Goal: Information Seeking & Learning: Learn about a topic

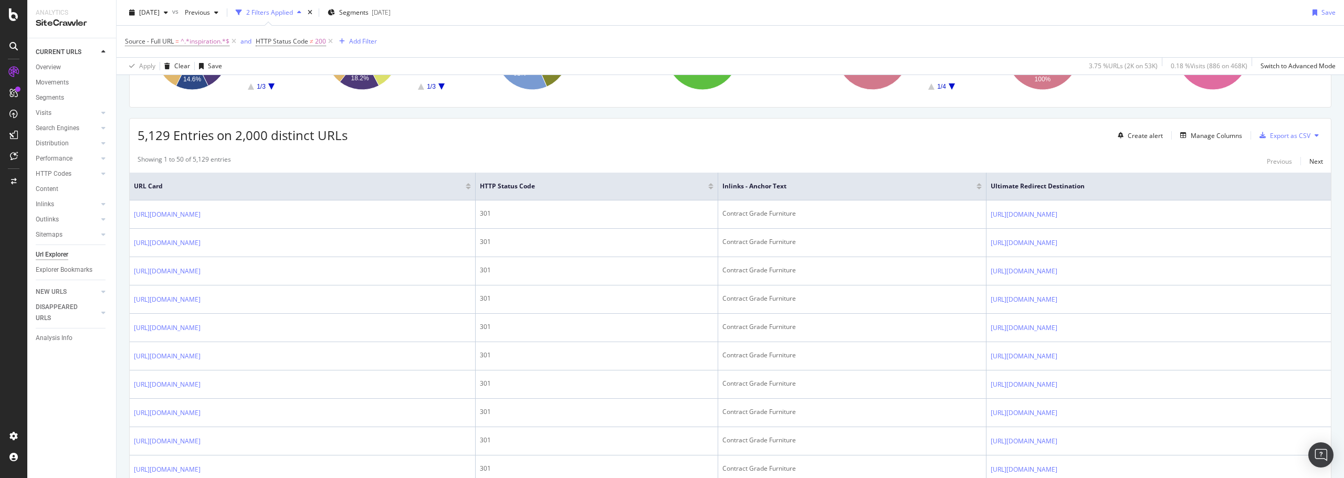
scroll to position [158, 0]
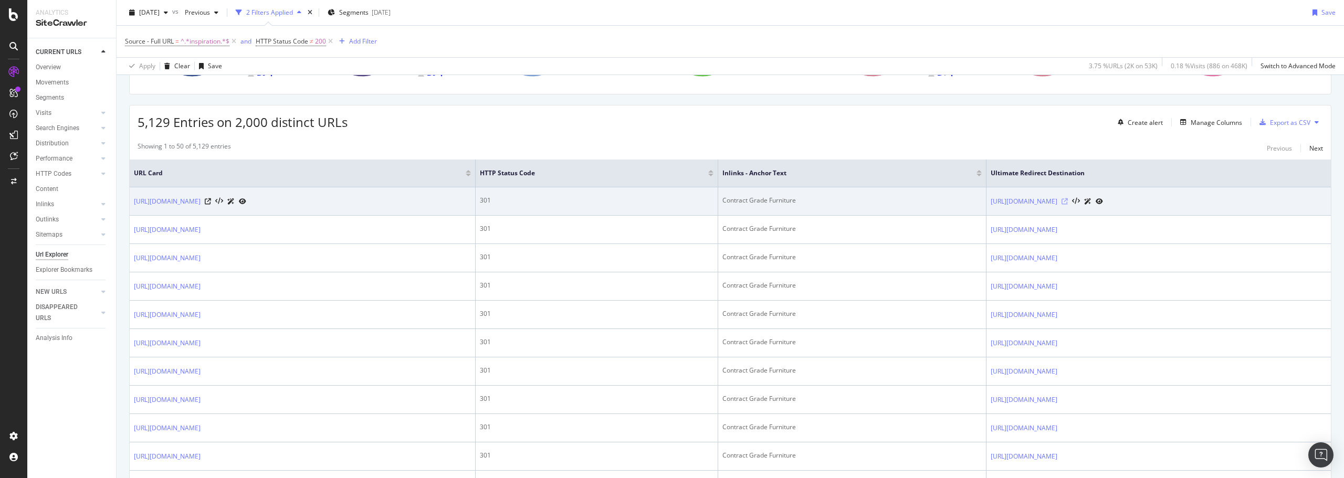
click at [1068, 202] on icon at bounding box center [1065, 201] width 6 height 6
click at [201, 203] on link "[URL][DOMAIN_NAME]" at bounding box center [167, 201] width 67 height 11
click at [211, 202] on icon at bounding box center [208, 201] width 6 height 6
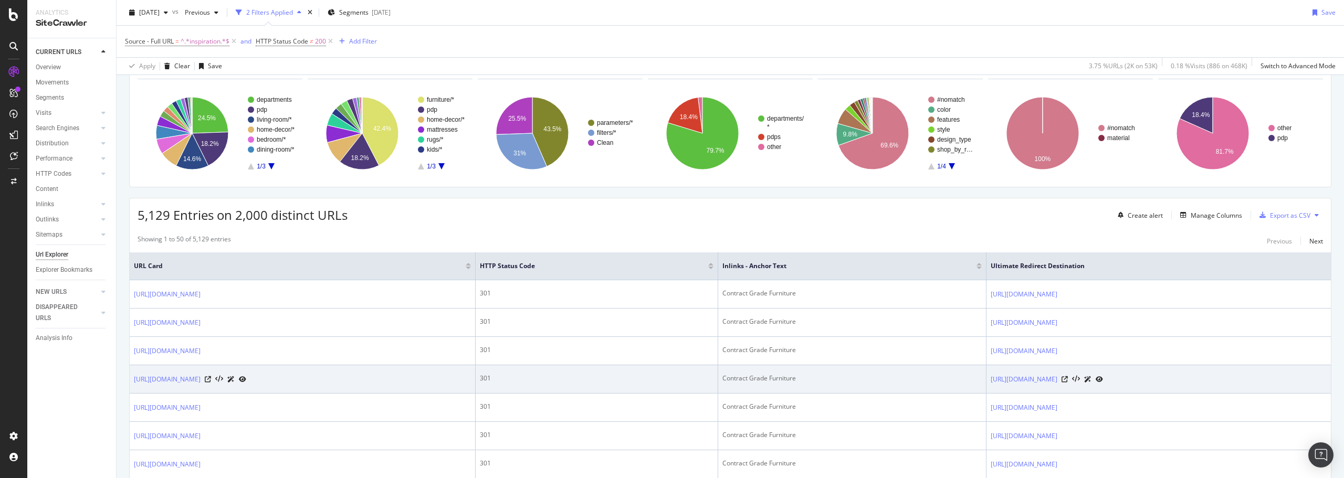
scroll to position [0, 0]
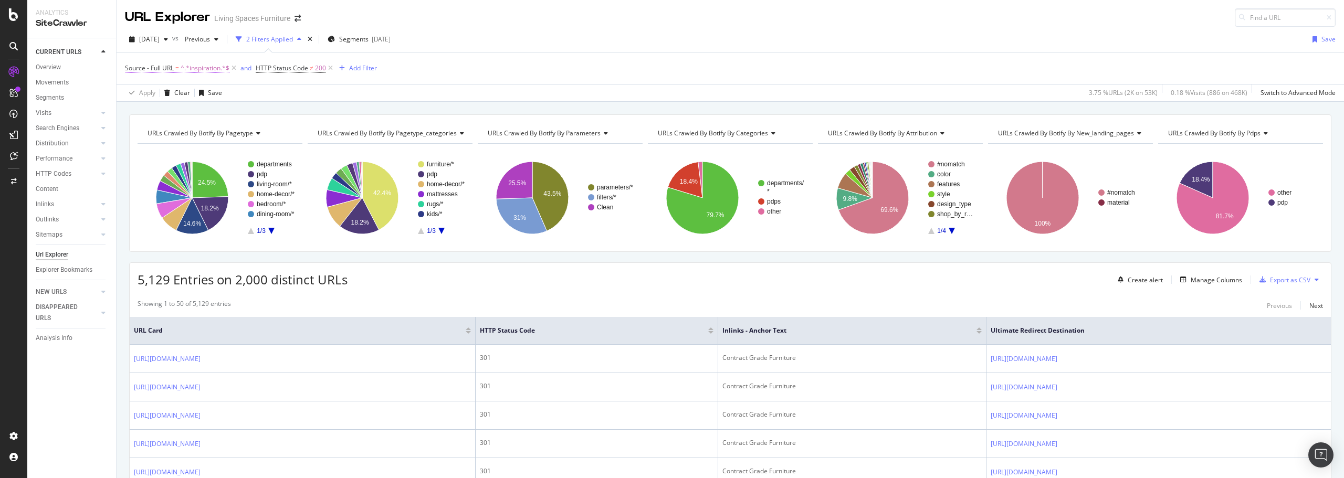
click at [204, 65] on span "^.*inspiration.*$" at bounding box center [205, 68] width 49 height 15
click at [343, 86] on div "Apply Clear Save 3.75 % URLs ( 2K on 53K ) 0.18 % Visits ( 886 on 468K ) Switch…" at bounding box center [731, 92] width 1228 height 17
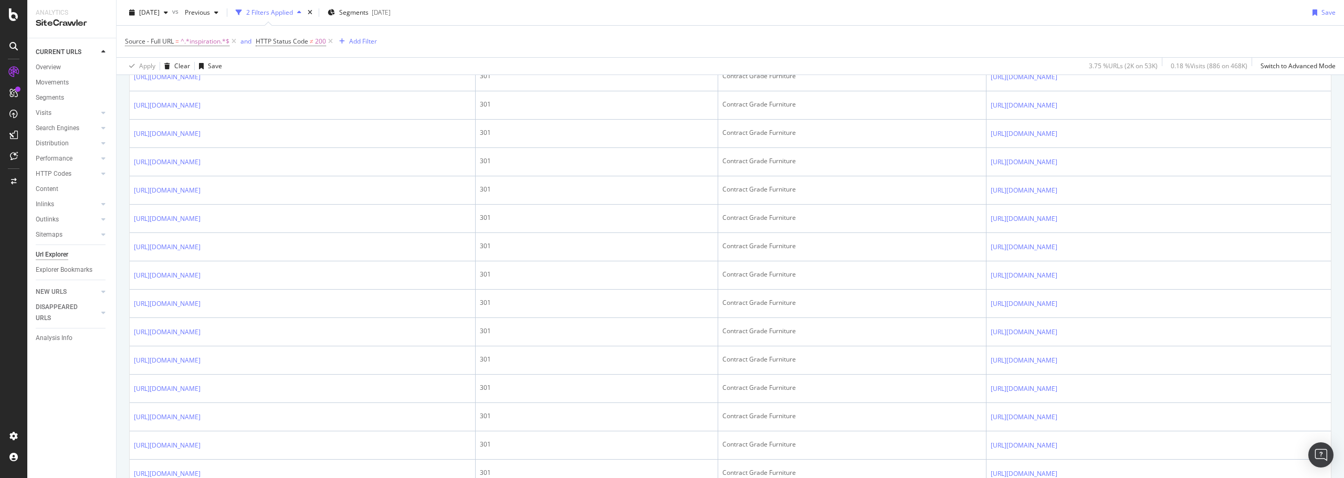
scroll to position [1345, 0]
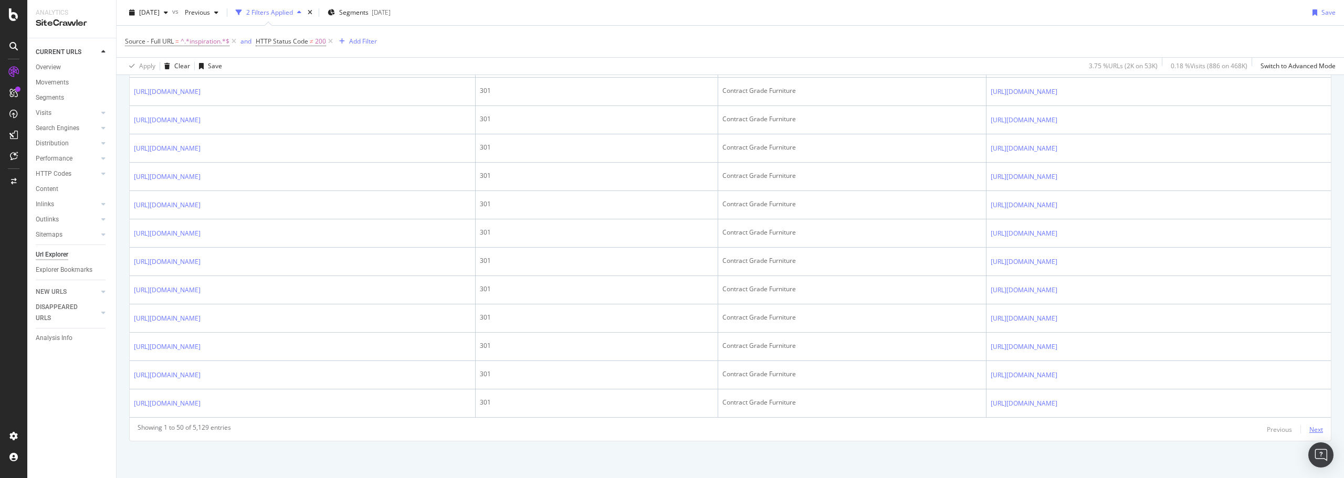
click at [1310, 428] on div "Next" at bounding box center [1317, 429] width 14 height 9
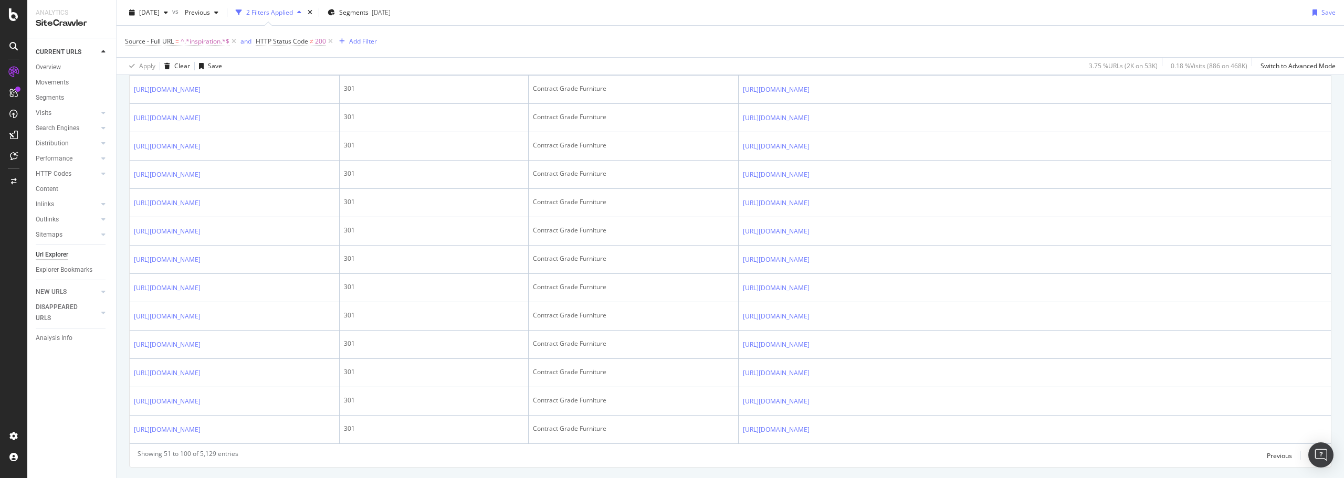
scroll to position [1056, 0]
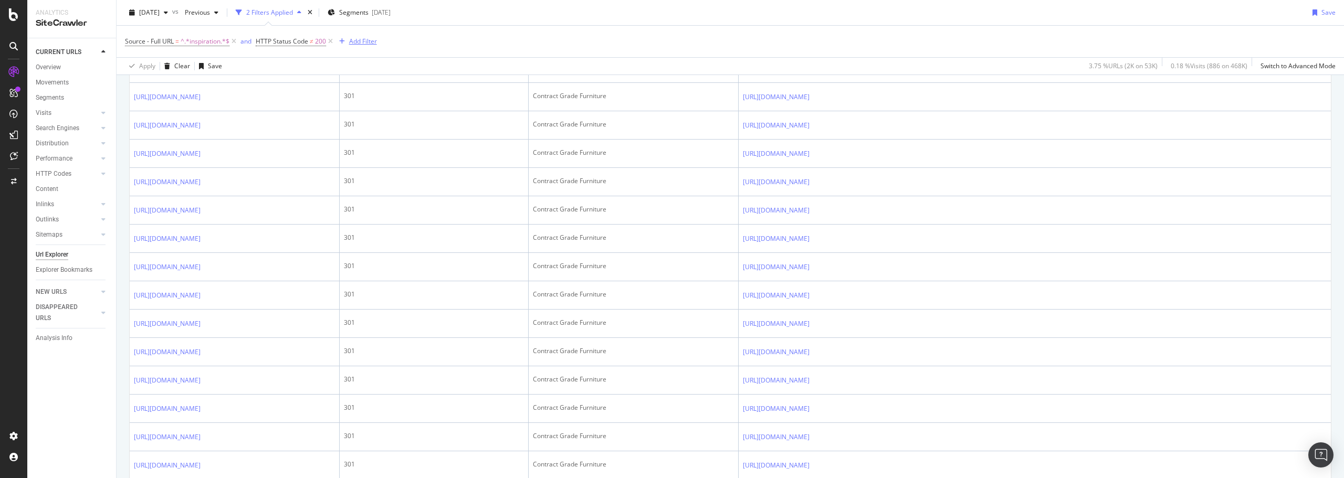
click at [348, 43] on div "button" at bounding box center [342, 41] width 14 height 6
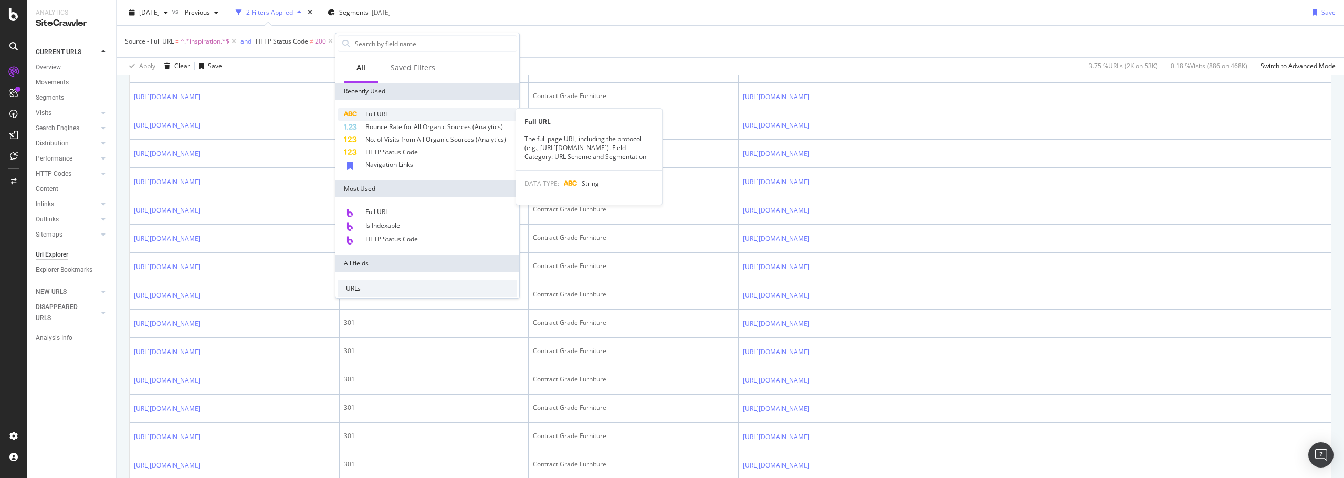
click at [383, 120] on div "Full URL" at bounding box center [428, 114] width 180 height 13
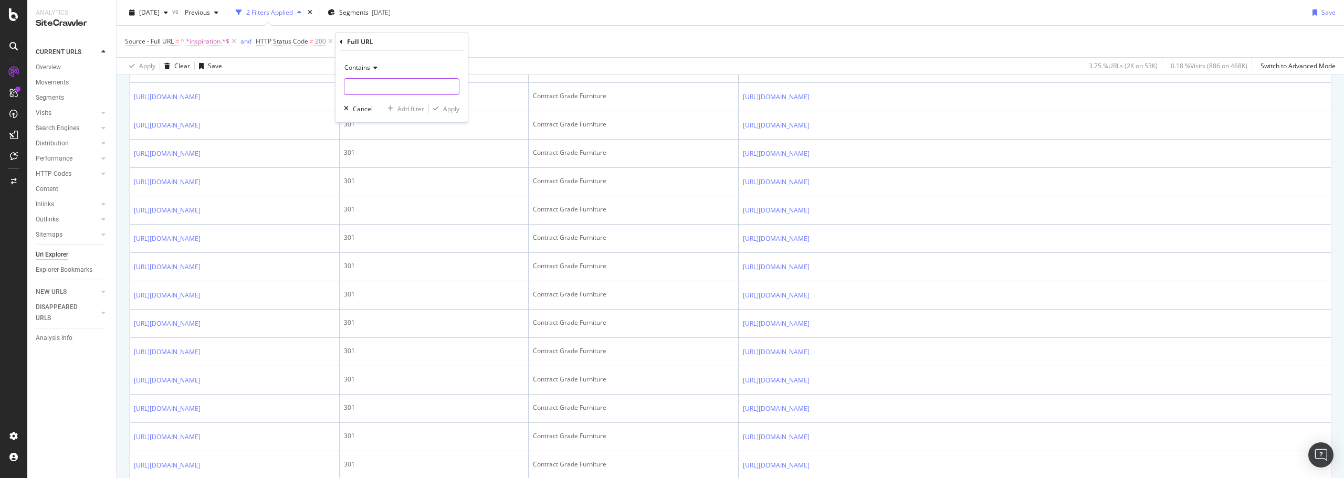
click at [376, 90] on input "text" at bounding box center [401, 86] width 114 height 17
type input "/ideas-advice"
click at [445, 115] on div "Contains /ideas-advice Cancel Add filter Apply" at bounding box center [402, 86] width 132 height 71
click at [449, 110] on div "Apply" at bounding box center [451, 108] width 16 height 9
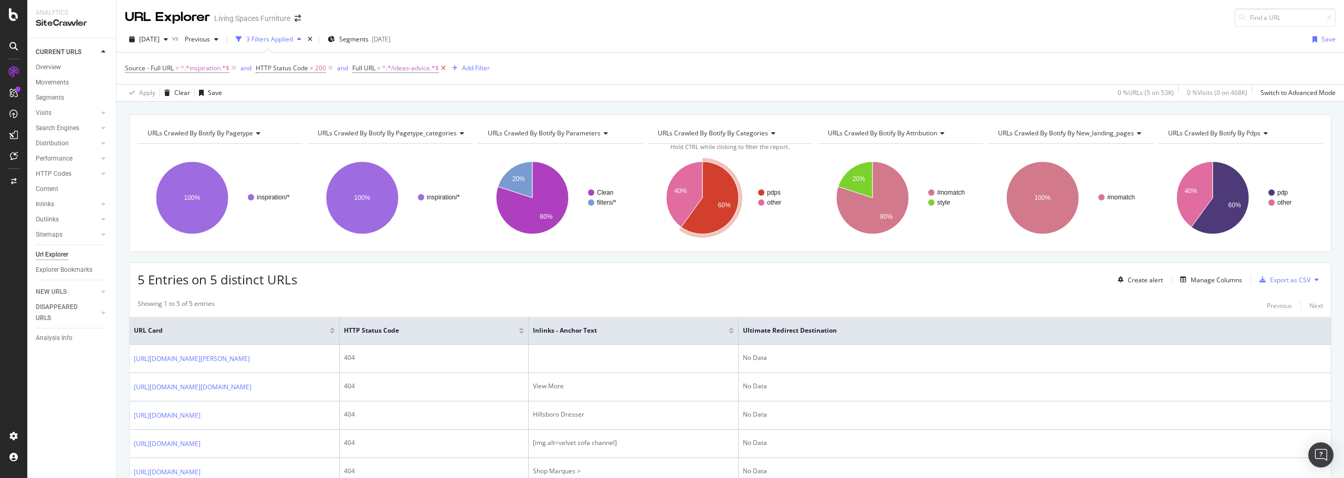
click at [442, 70] on icon at bounding box center [443, 68] width 9 height 11
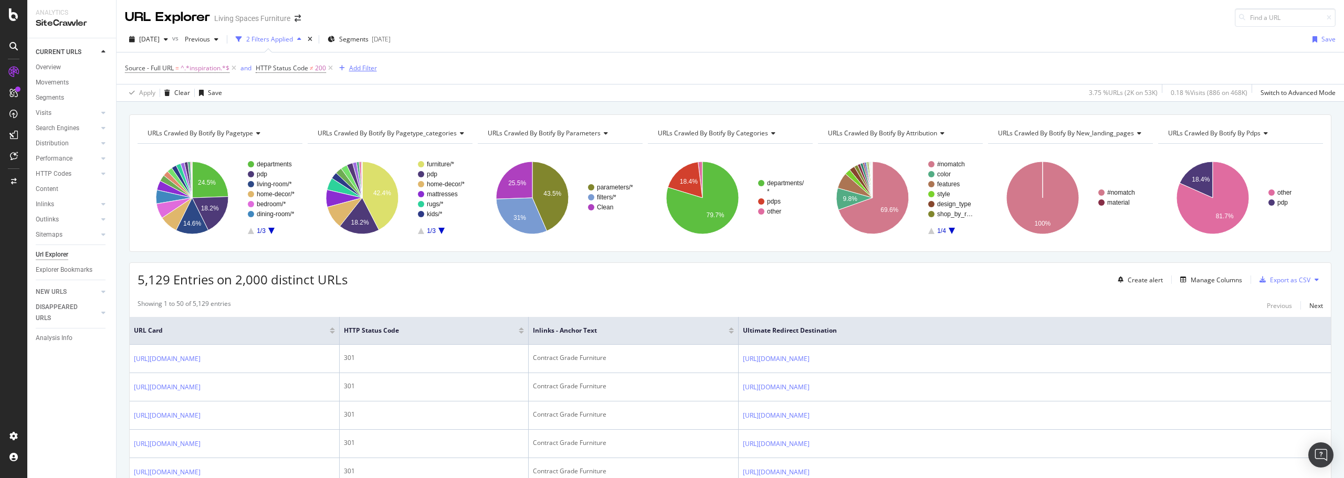
click at [354, 63] on div "Add Filter" at bounding box center [356, 68] width 42 height 12
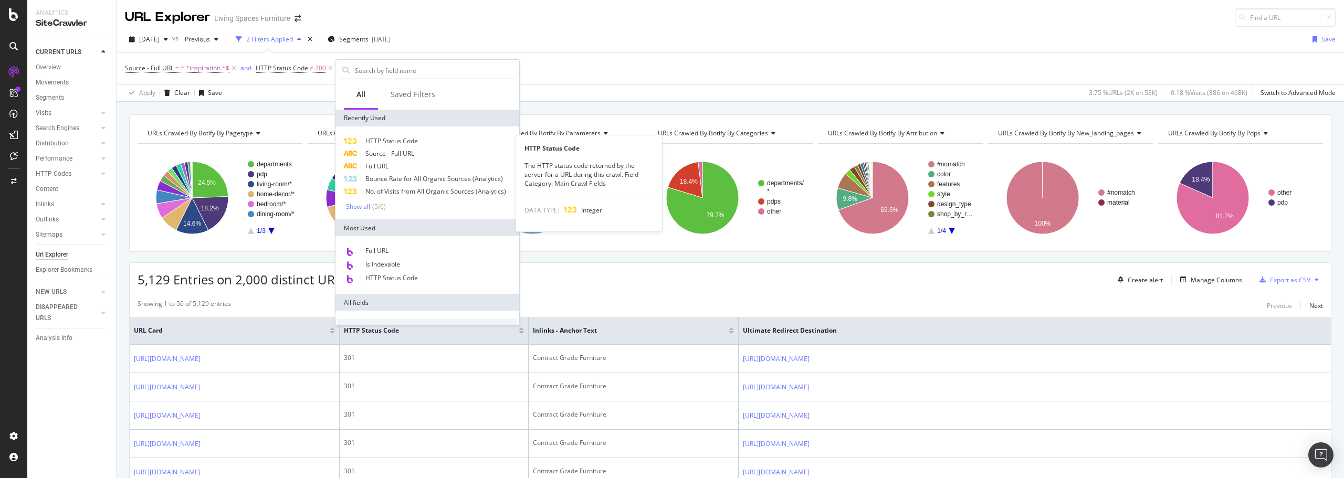
click at [383, 140] on span "HTTP Status Code" at bounding box center [391, 141] width 53 height 9
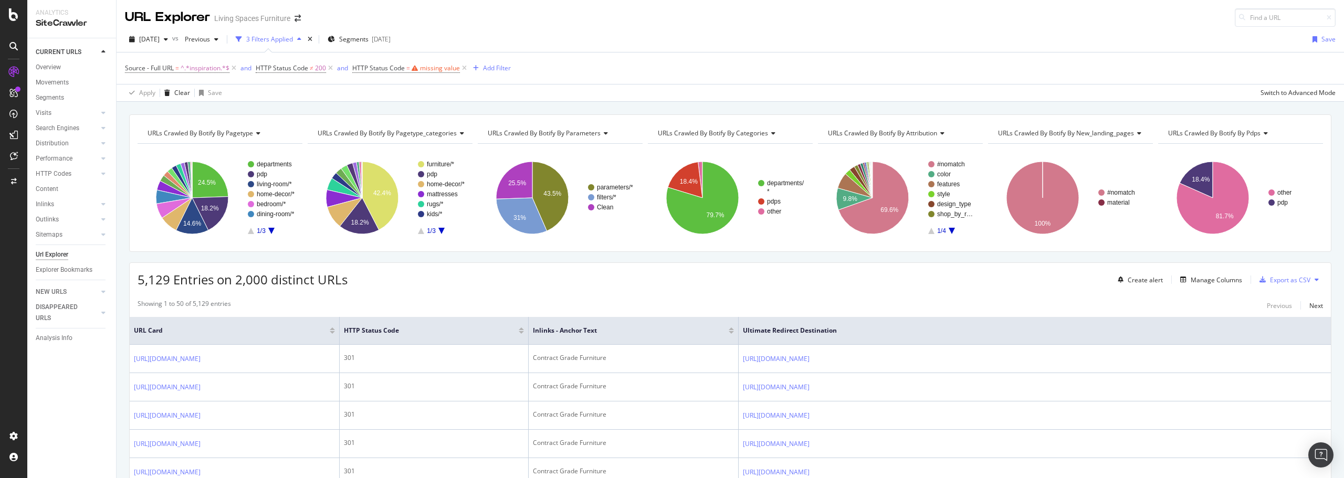
drag, startPoint x: 512, startPoint y: 80, endPoint x: 392, endPoint y: 68, distance: 120.4
click at [512, 80] on div "Source - Full URL = ^.*inspiration.*$ and HTTP Status Code ≠ 200 and HTTP Statu…" at bounding box center [730, 69] width 1211 height 32
click at [464, 69] on icon at bounding box center [464, 68] width 9 height 11
click at [360, 67] on div "Add Filter" at bounding box center [363, 68] width 28 height 9
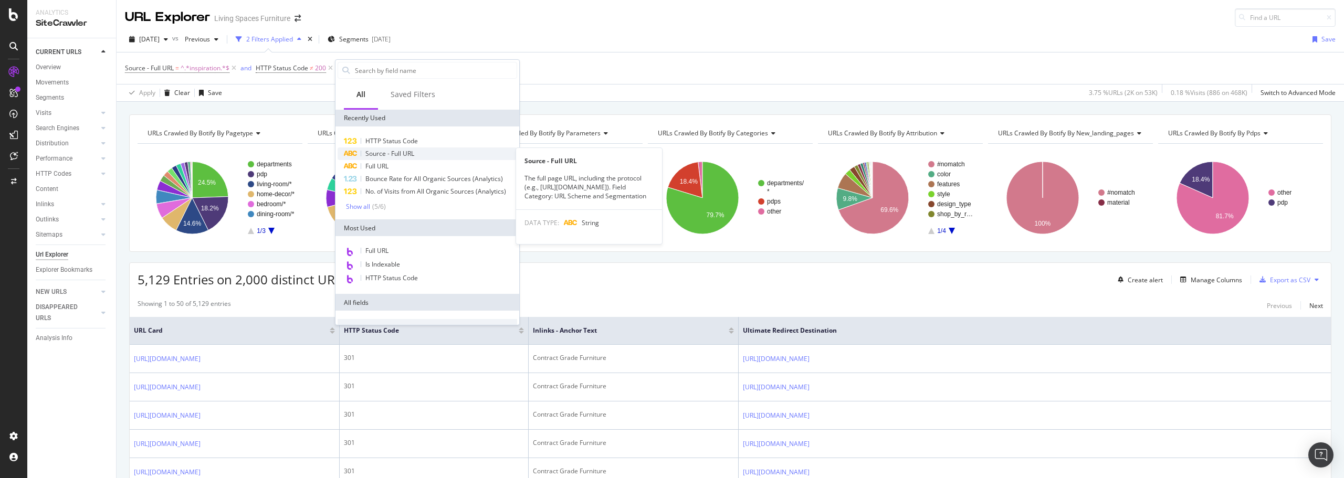
click at [386, 153] on span "Source - Full URL" at bounding box center [389, 153] width 49 height 9
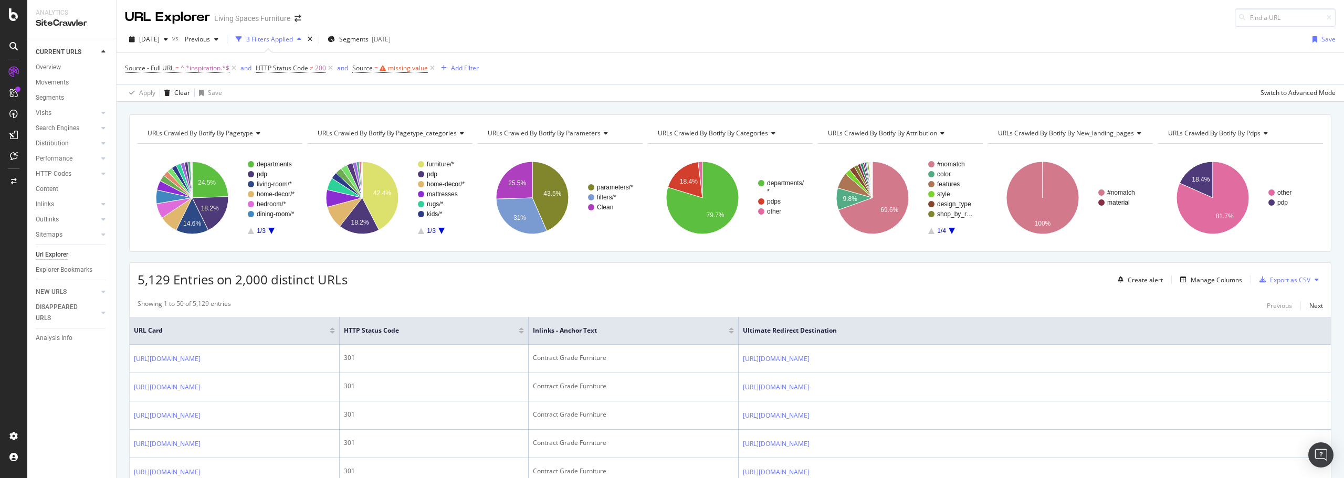
click at [540, 67] on div "Source - Full URL = ^.*inspiration.*$ and HTTP Status Code ≠ 200 and Source = m…" at bounding box center [730, 69] width 1211 height 32
click at [404, 68] on div "missing value" at bounding box center [408, 68] width 40 height 9
click at [358, 66] on icon at bounding box center [359, 67] width 3 height 6
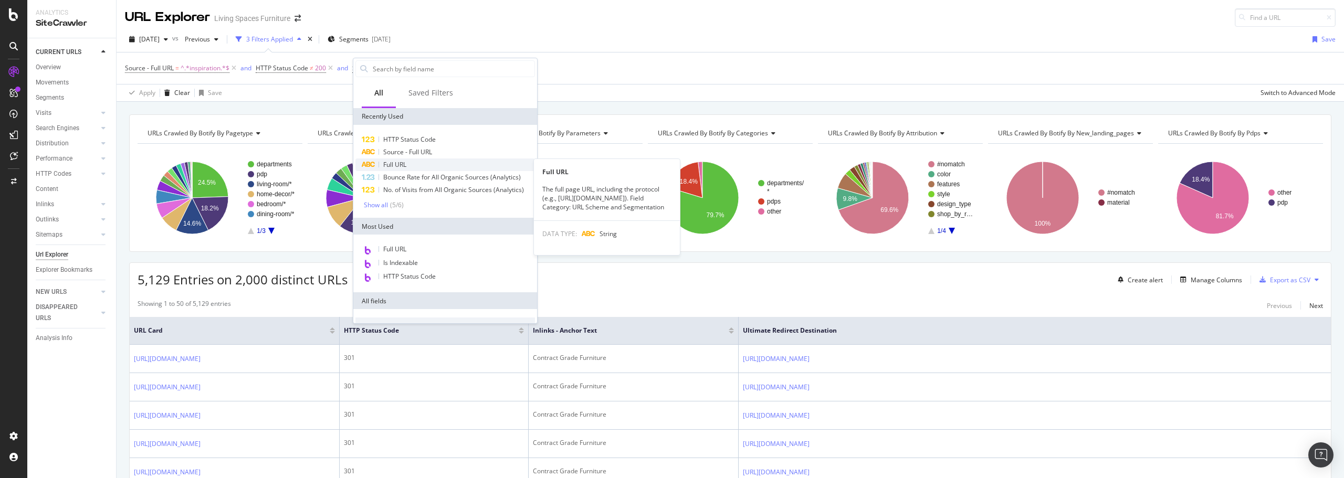
click at [394, 163] on span "Full URL" at bounding box center [394, 164] width 23 height 9
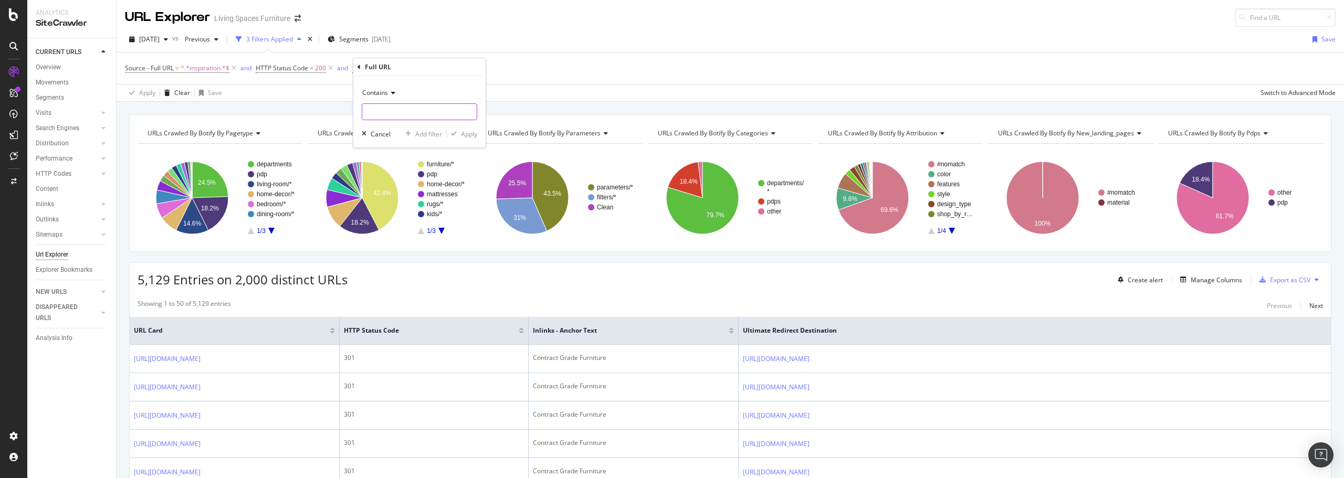
paste input "[URL][DOMAIN_NAME]"
type input "[URL][DOMAIN_NAME]"
click at [458, 127] on div "Contains [URL][DOMAIN_NAME] Cancel Add filter Apply" at bounding box center [419, 111] width 132 height 71
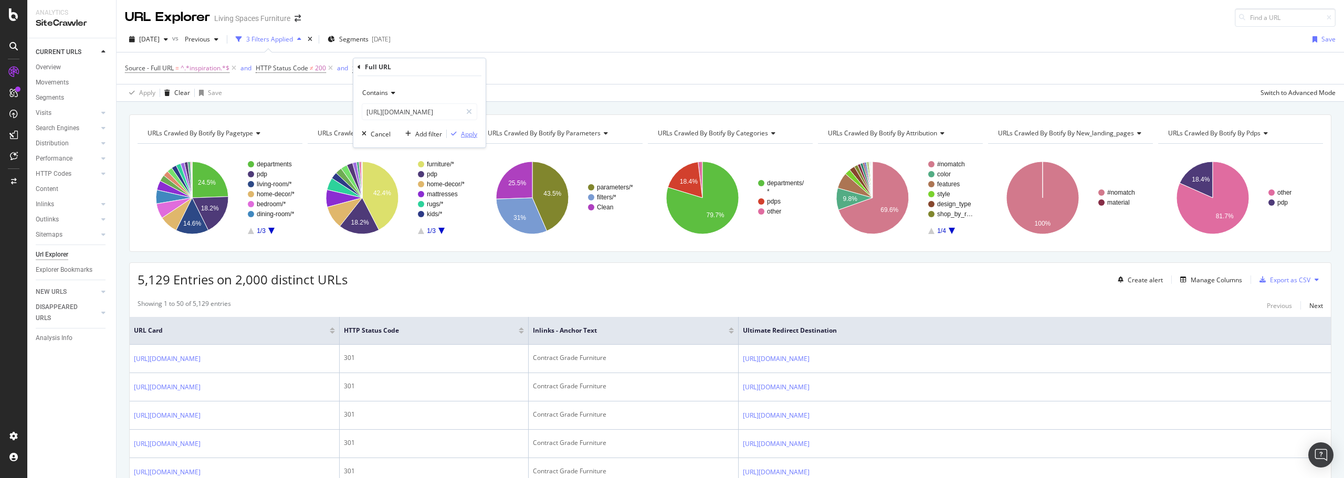
click at [463, 132] on div "Apply" at bounding box center [469, 134] width 16 height 9
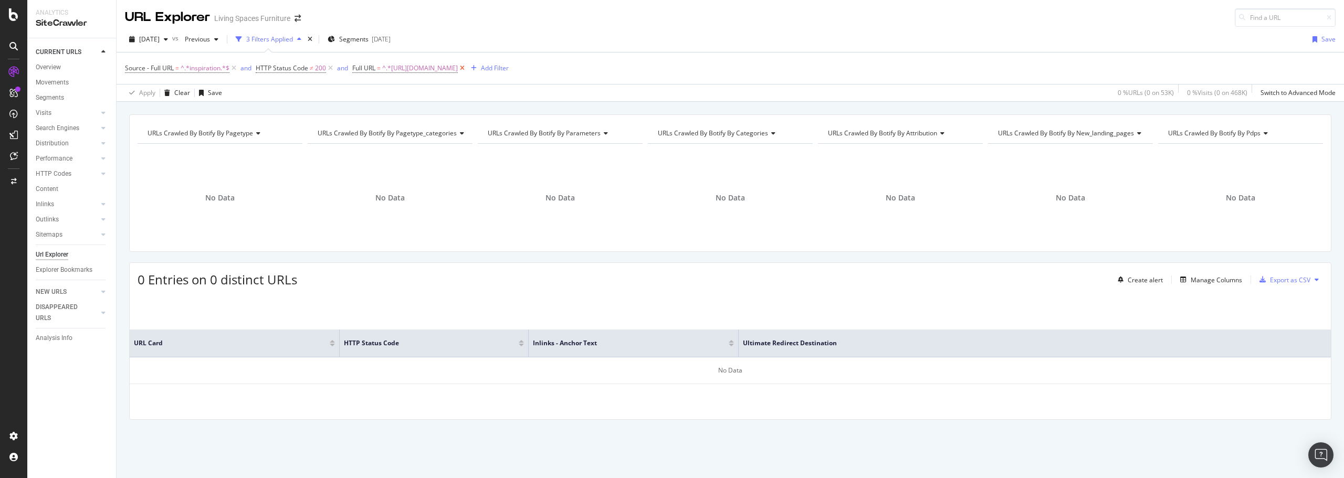
click at [467, 69] on icon at bounding box center [462, 68] width 9 height 11
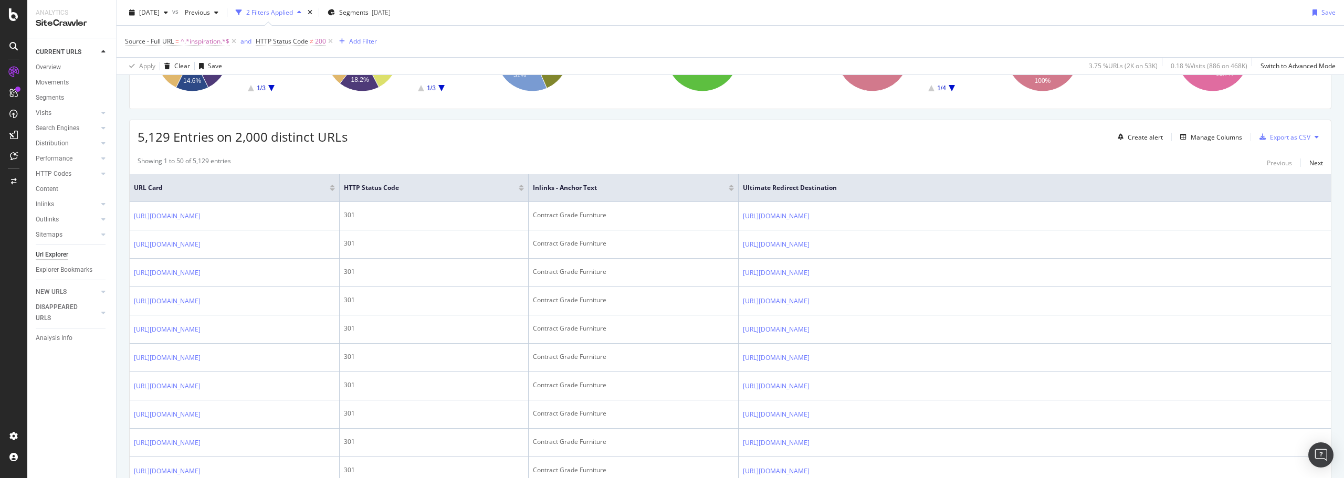
scroll to position [158, 0]
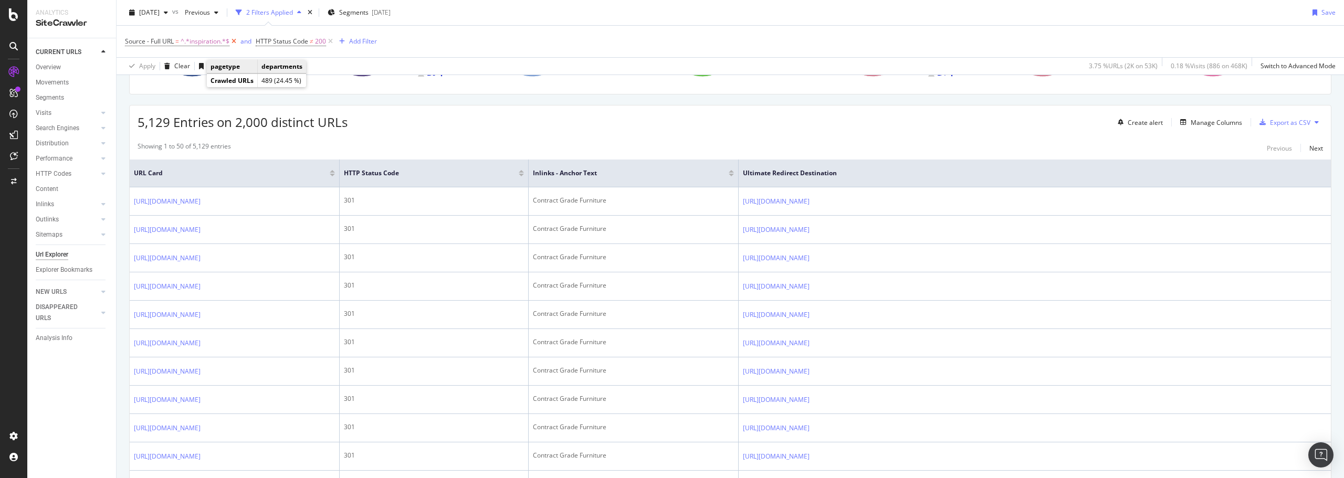
click at [236, 39] on icon at bounding box center [233, 41] width 9 height 11
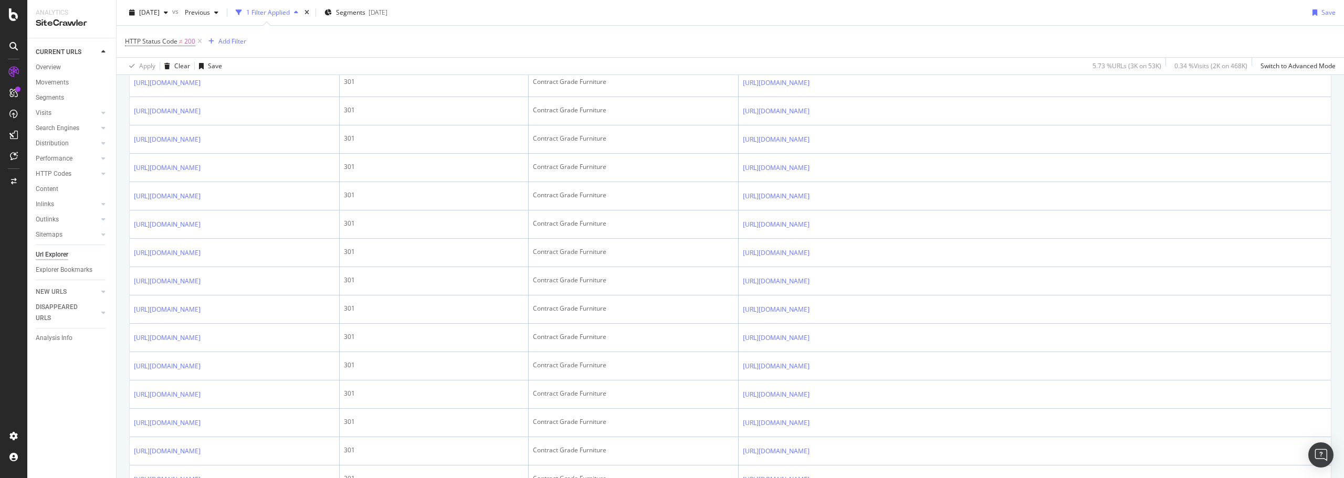
scroll to position [699, 0]
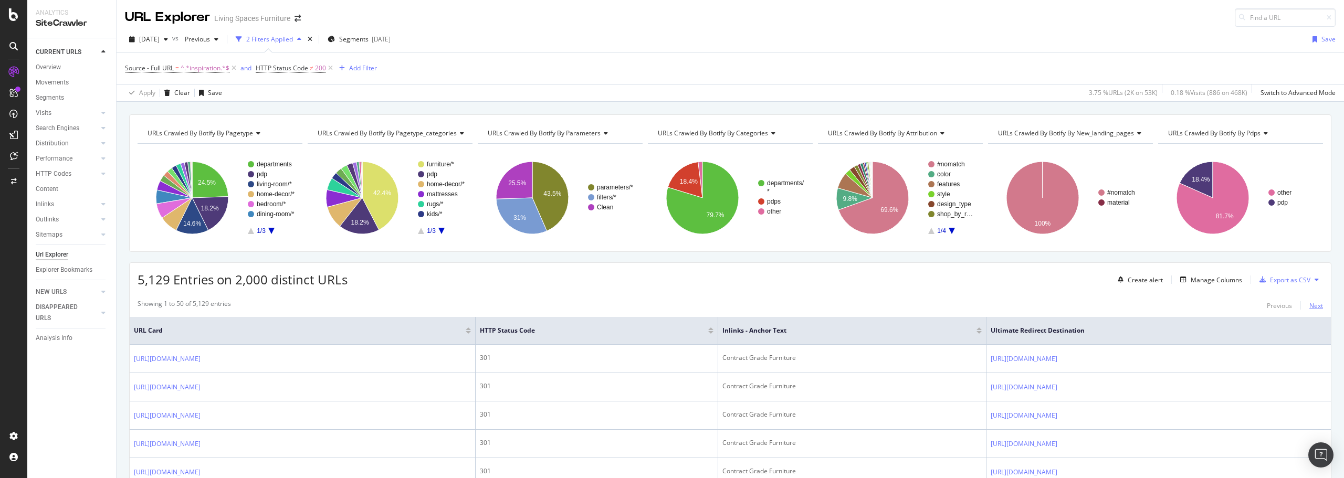
click at [1310, 304] on div "Next" at bounding box center [1317, 305] width 14 height 9
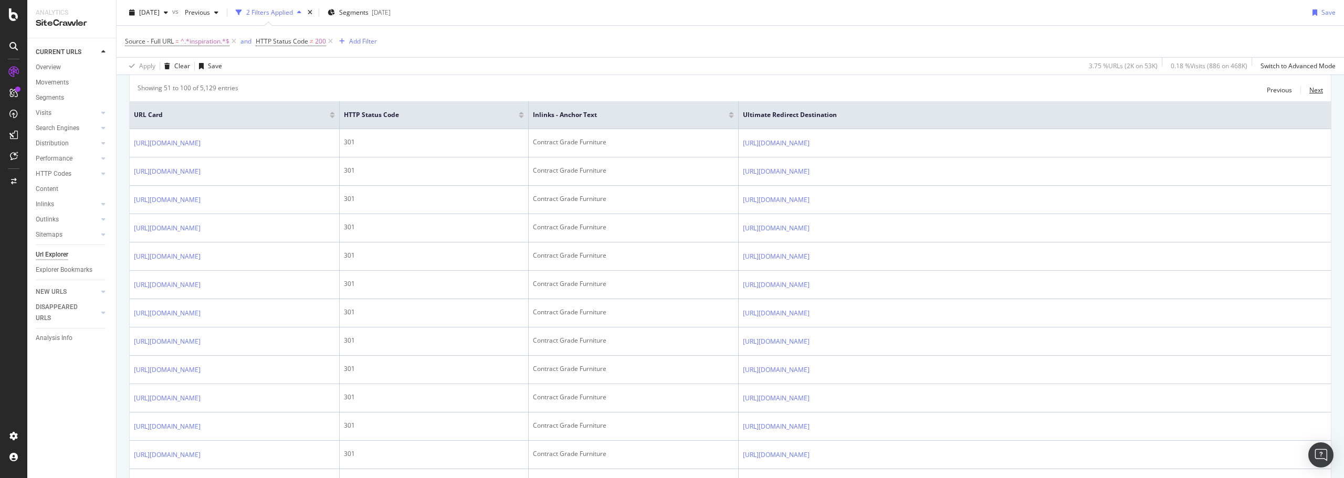
scroll to position [111, 0]
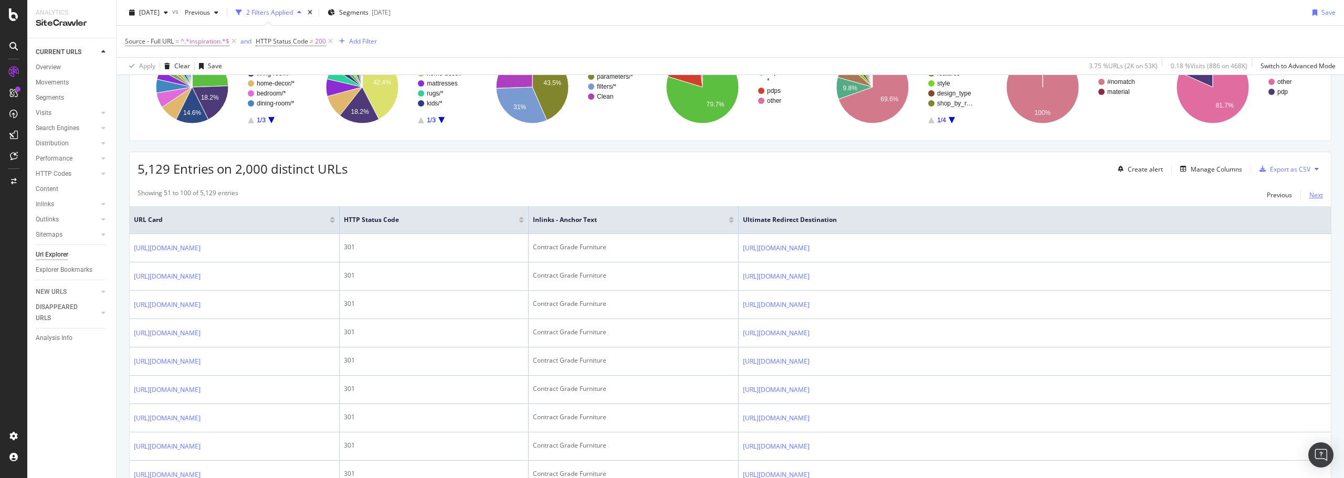
click at [1310, 193] on div "Next" at bounding box center [1317, 195] width 14 height 9
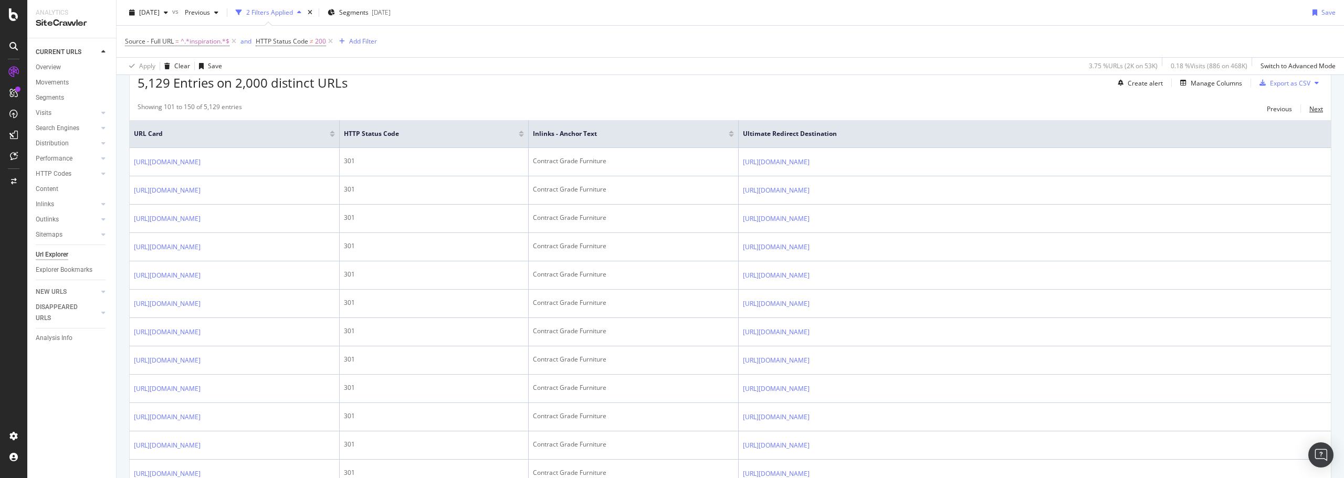
scroll to position [0, 0]
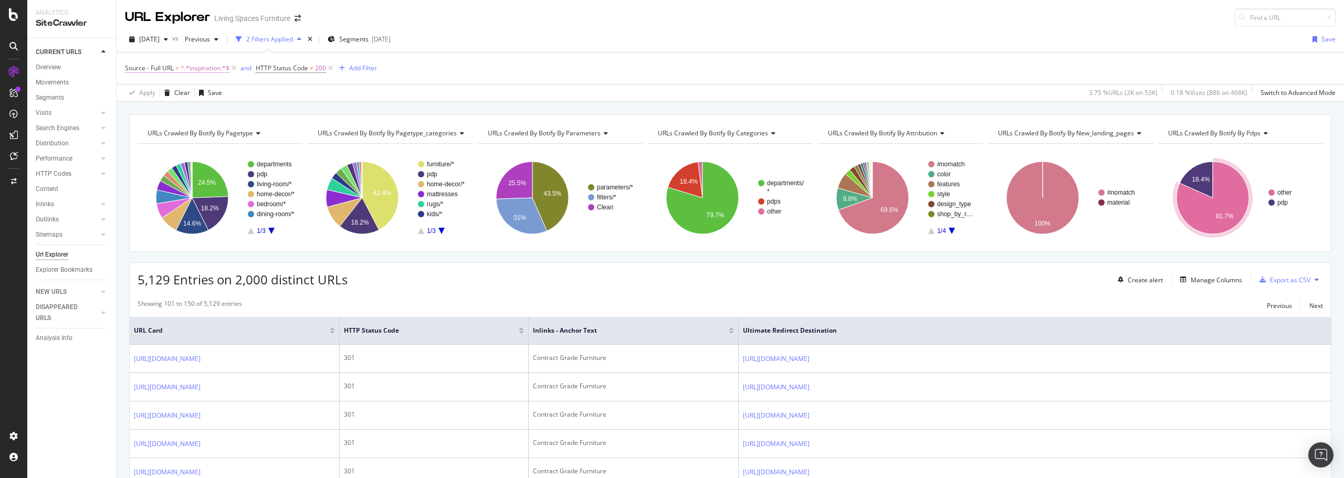
click at [212, 70] on span "^.*inspiration.*$" at bounding box center [205, 68] width 49 height 15
click at [193, 151] on input "inspiration" at bounding box center [183, 150] width 99 height 17
paste input "/inspiration/i"
type input "/inspiration/i"
click at [242, 177] on button "Apply" at bounding box center [234, 172] width 30 height 11
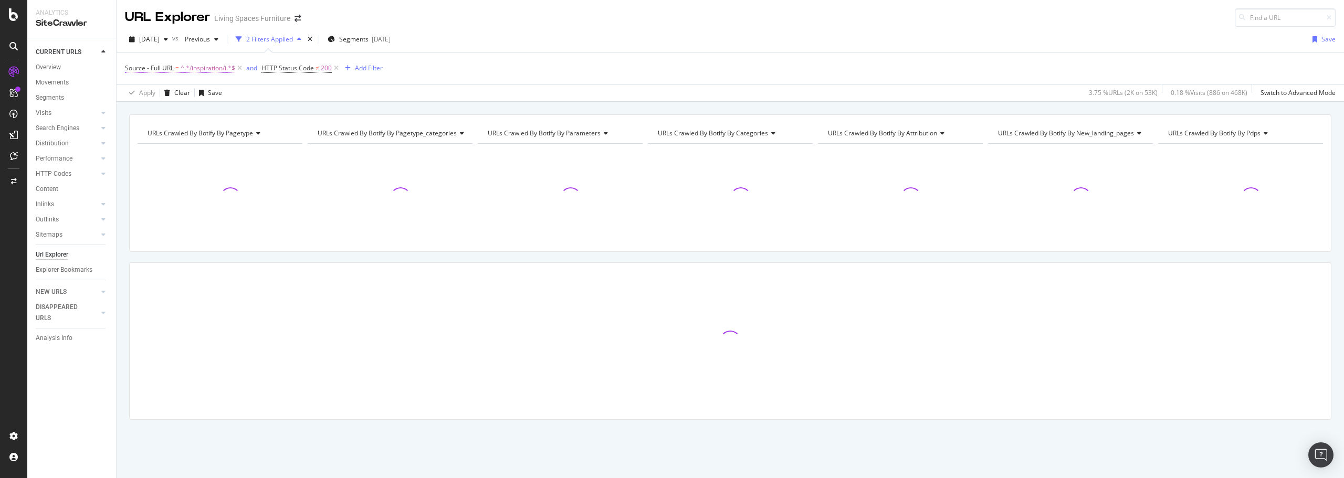
click at [222, 62] on span "^.*/inspiration/i.*$" at bounding box center [208, 68] width 55 height 15
click at [185, 153] on input "/inspiration/i" at bounding box center [183, 150] width 99 height 17
click at [185, 151] on input "/inspiration/i" at bounding box center [183, 150] width 99 height 17
type input "/inspiration/"
click at [227, 170] on icon "button" at bounding box center [226, 172] width 6 height 6
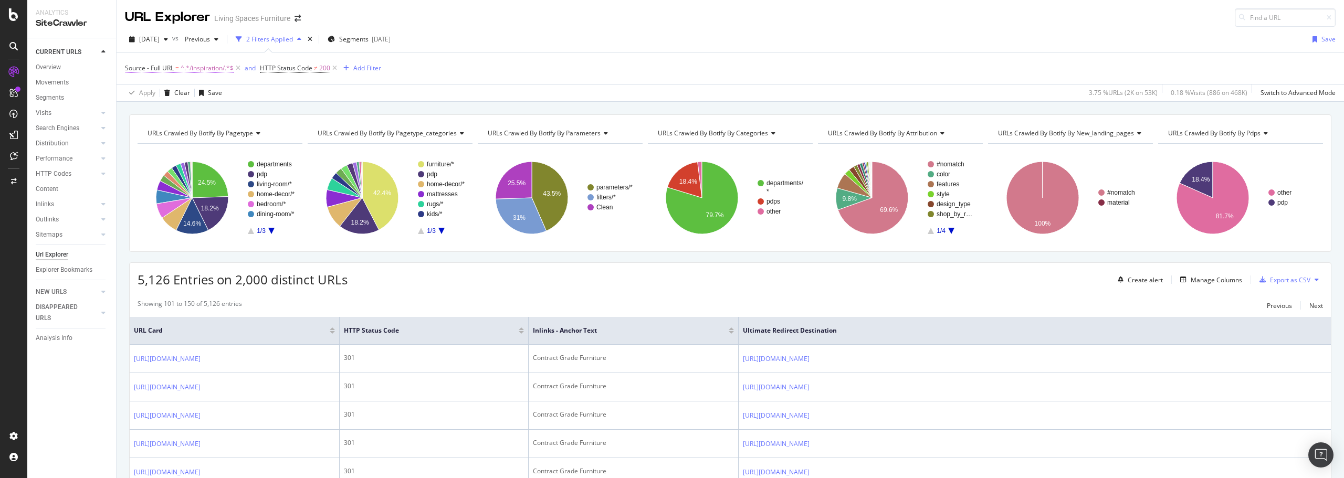
click at [200, 69] on span "^.*/inspiration/.*$" at bounding box center [207, 68] width 53 height 15
type input "/ideas-advice/"
click at [233, 175] on div "Apply" at bounding box center [241, 172] width 16 height 9
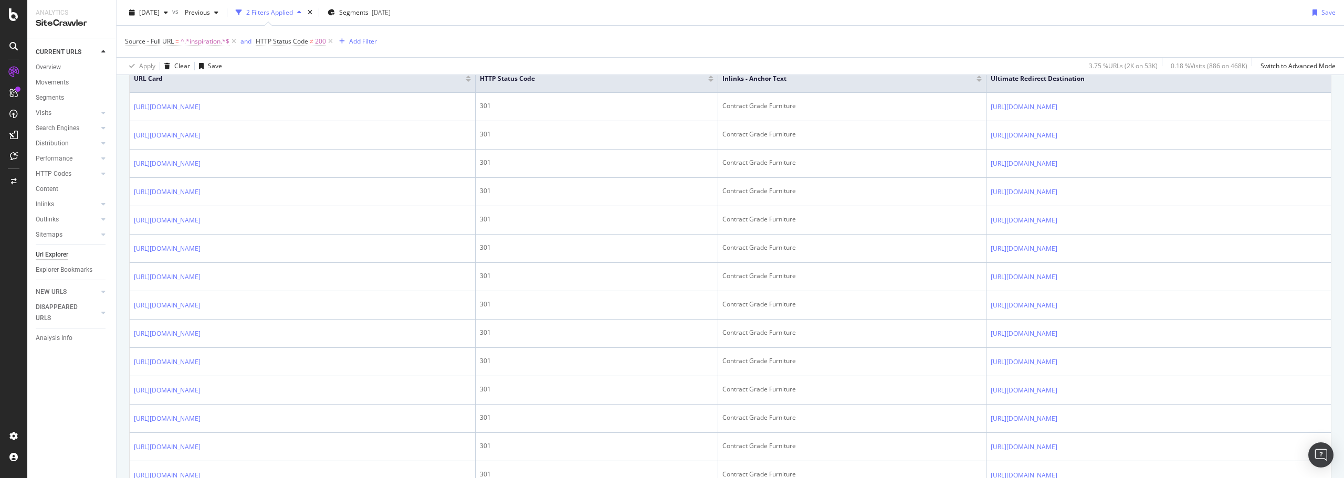
scroll to position [263, 0]
